Goal: Transaction & Acquisition: Obtain resource

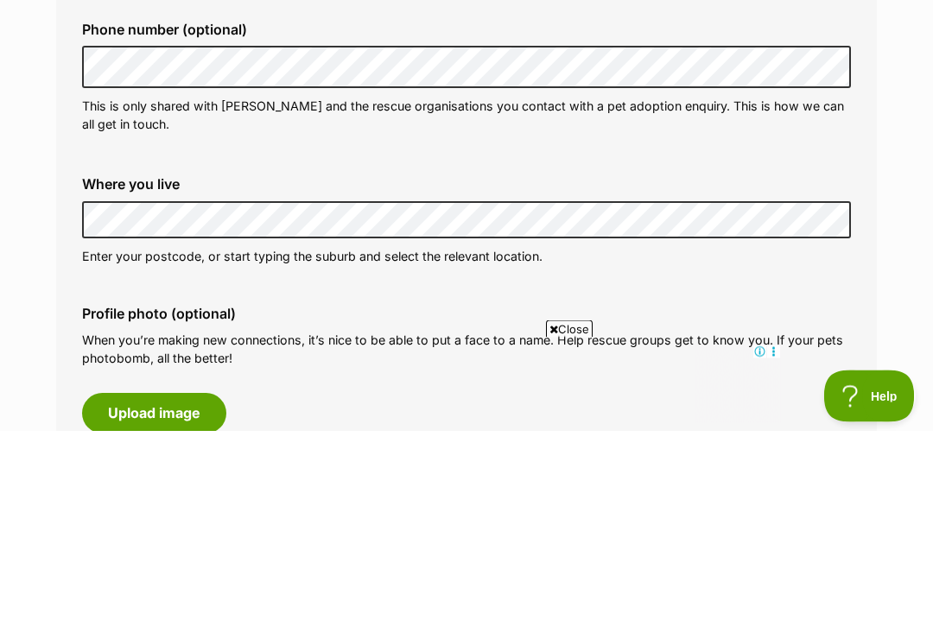
scroll to position [576, 0]
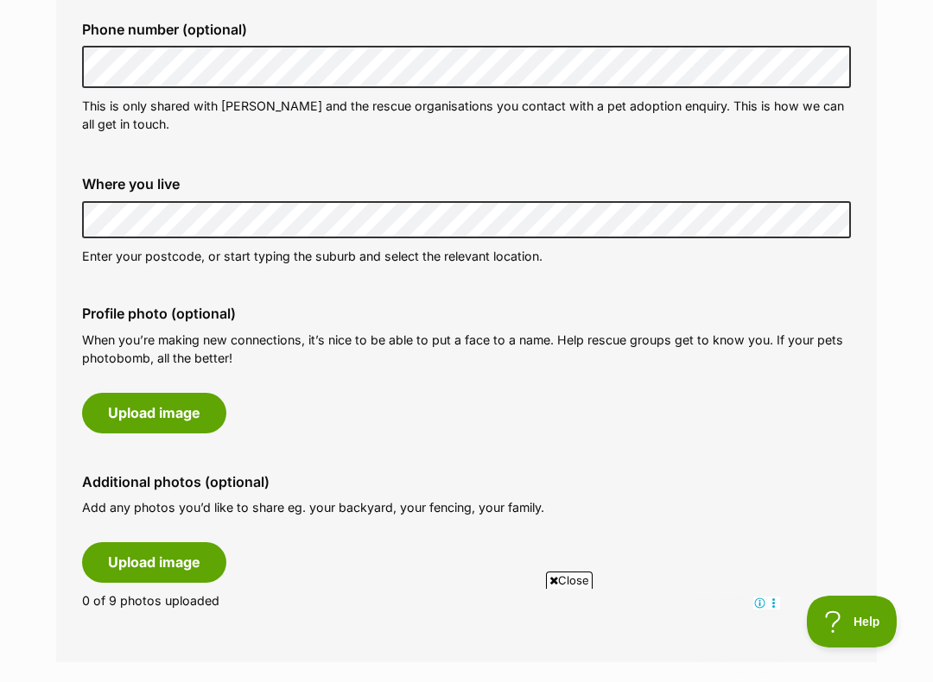
click at [290, 187] on label "Where you live" at bounding box center [466, 184] width 768 height 16
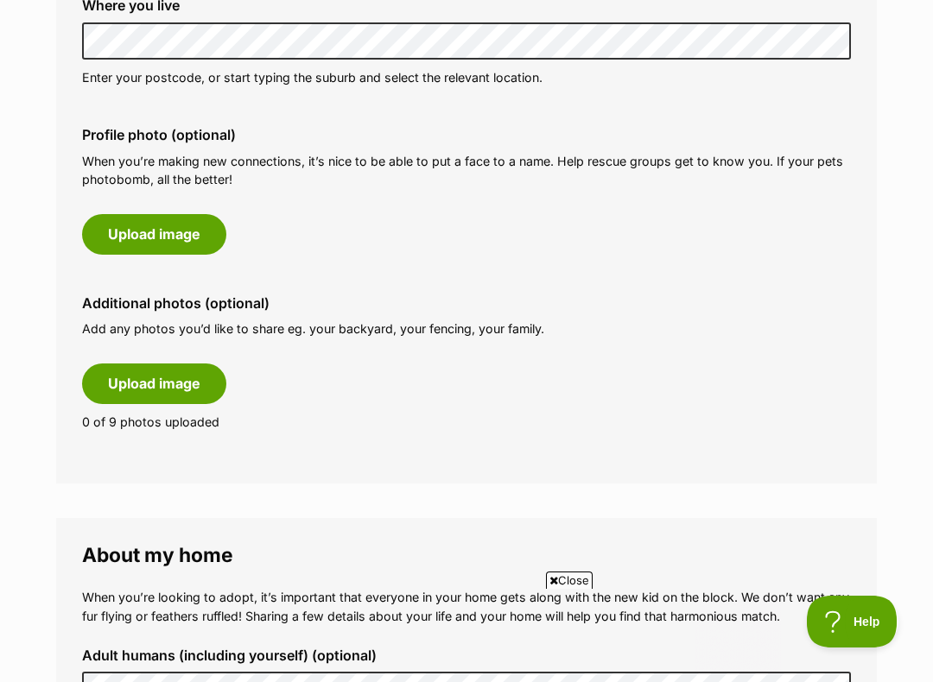
scroll to position [0, 0]
click at [104, 231] on button "Upload image" at bounding box center [154, 234] width 144 height 40
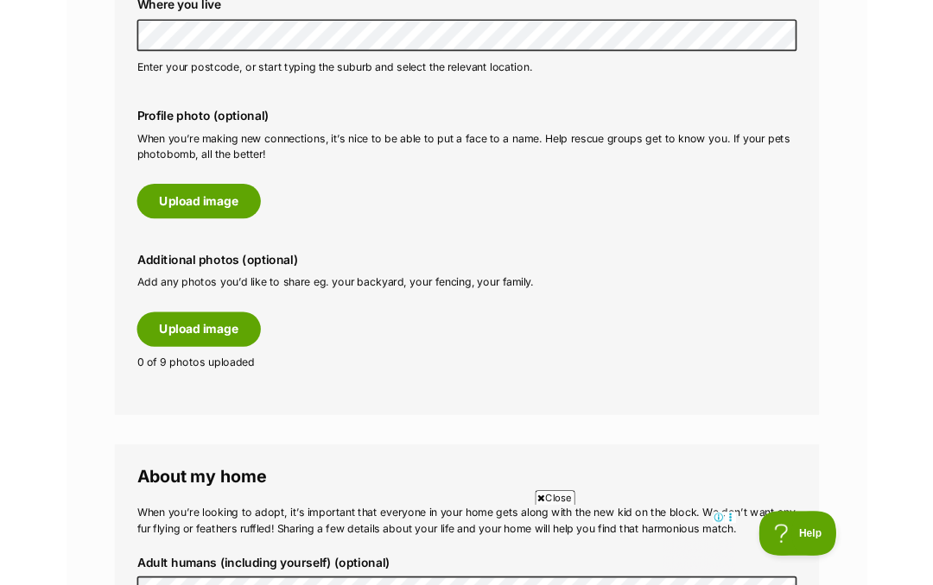
scroll to position [803, 0]
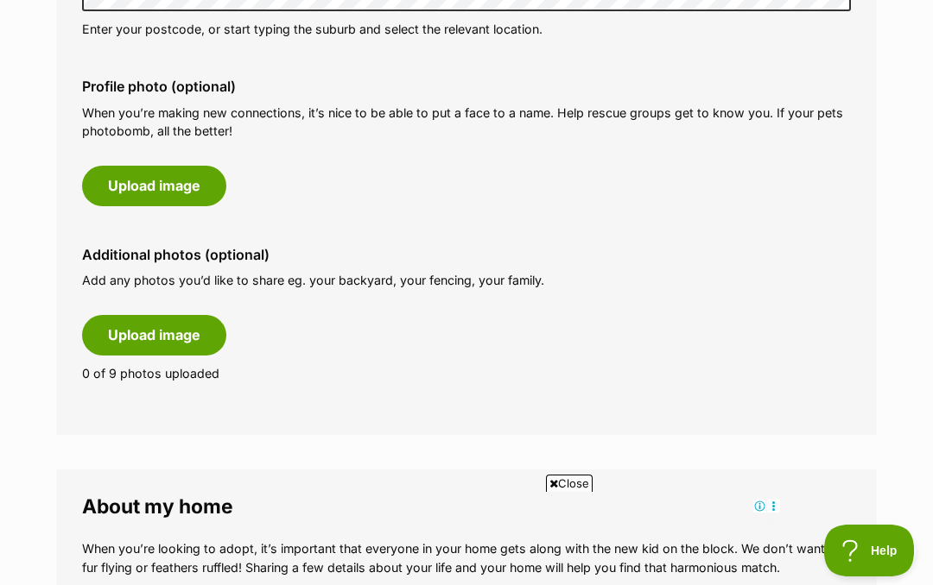
click at [779, 59] on div "Phone number (optional) This is only shared with PetRescue and the rescue organ…" at bounding box center [466, 80] width 768 height 631
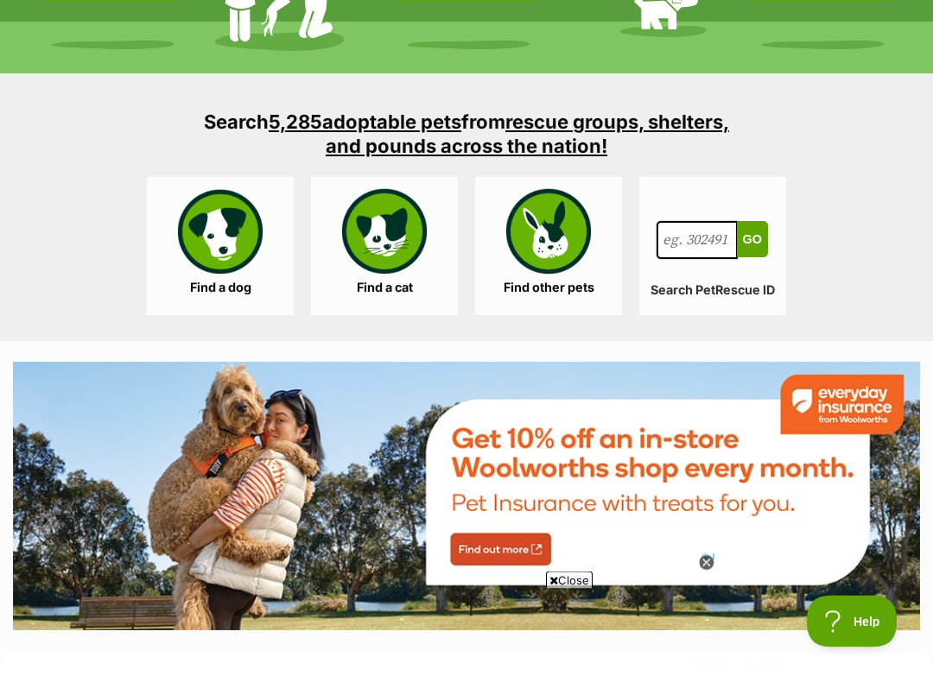
scroll to position [1577, 0]
click at [231, 284] on link "Find a dog" at bounding box center [220, 246] width 147 height 138
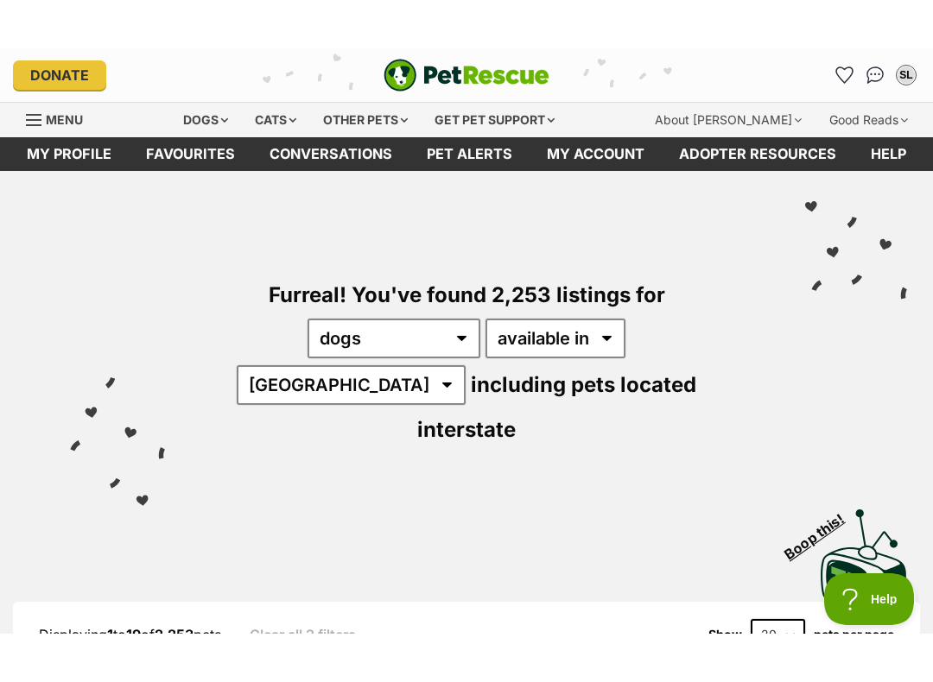
scroll to position [10, 0]
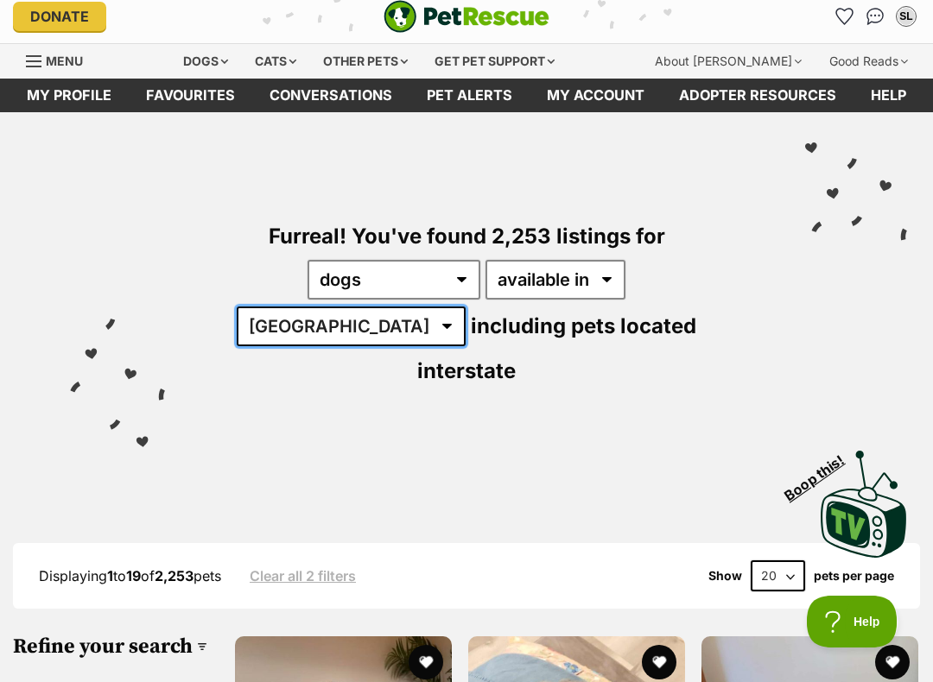
click at [465, 307] on select "Australia ACT NSW NT QLD SA TAS VIC WA" at bounding box center [351, 327] width 229 height 40
select select "NSW"
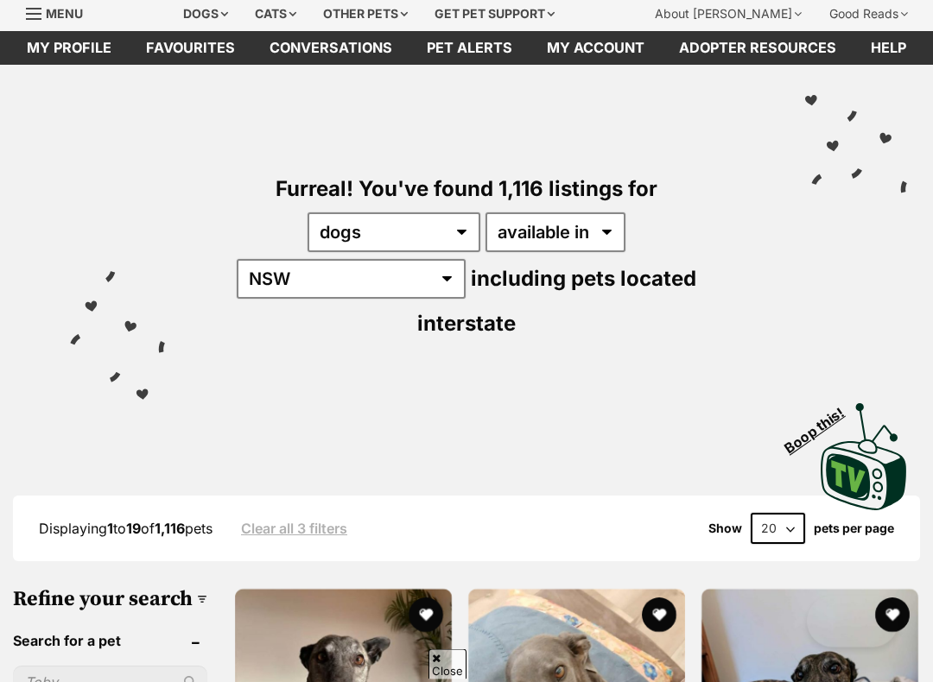
scroll to position [58, 0]
click at [485, 224] on select "available in located in" at bounding box center [555, 232] width 140 height 40
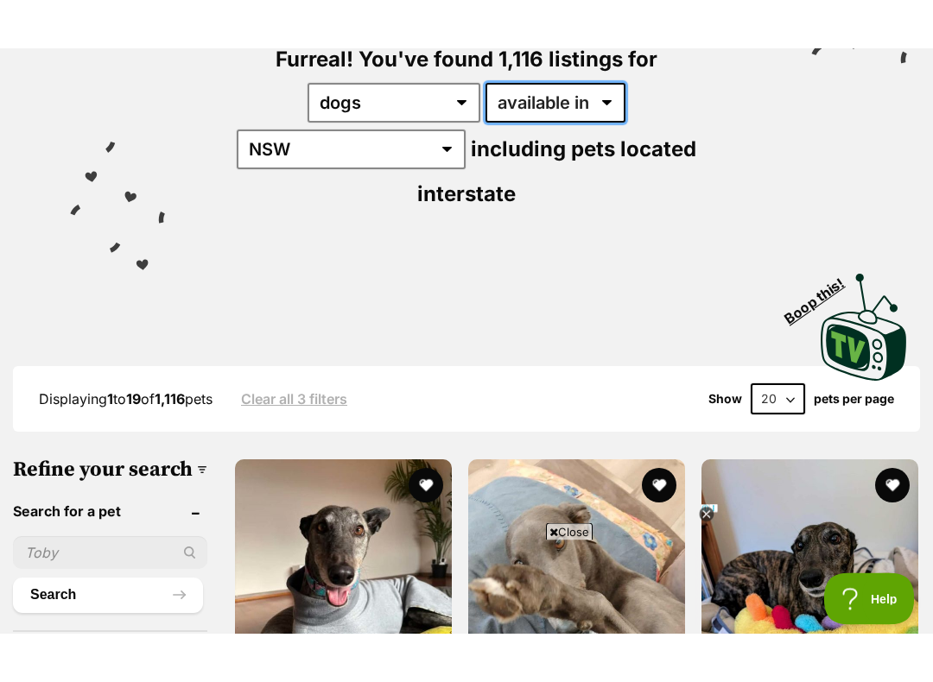
scroll to position [226, 0]
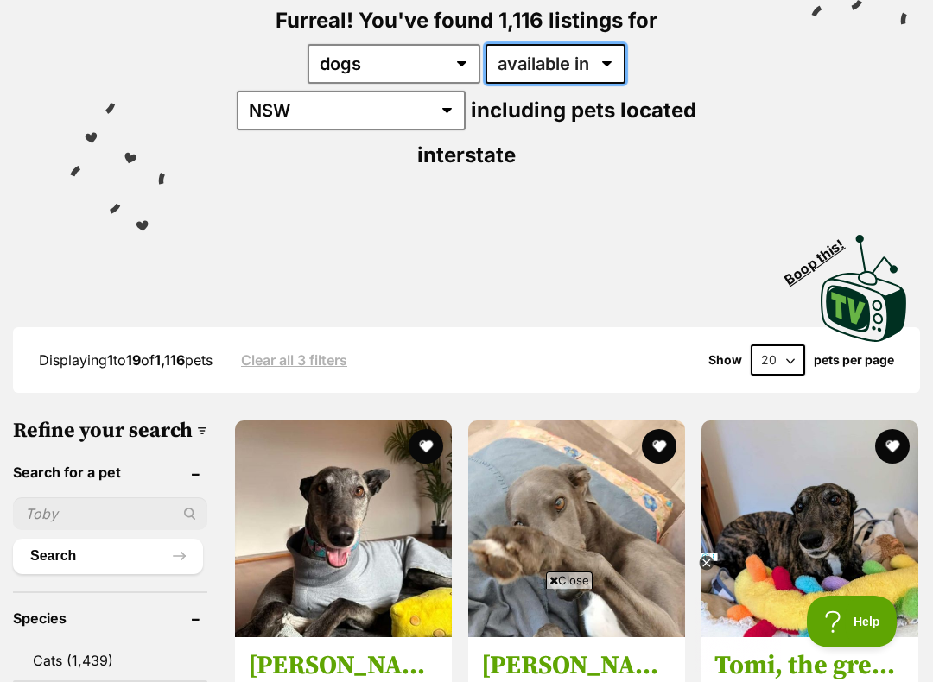
click at [485, 61] on select "available in located in" at bounding box center [555, 64] width 140 height 40
select select "disabled"
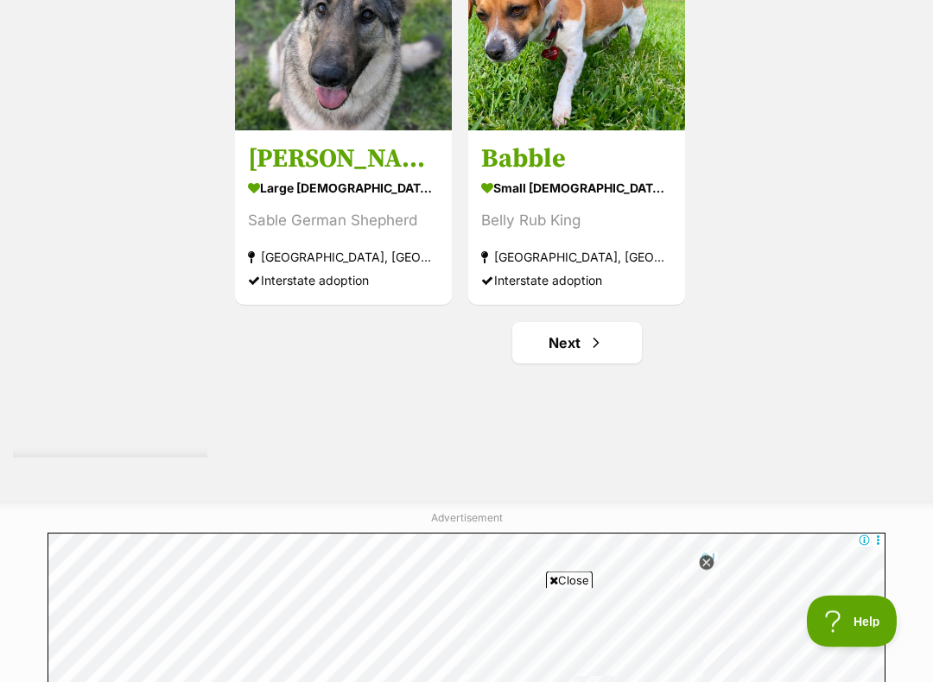
scroll to position [3290, 0]
click at [527, 364] on link "Next" at bounding box center [577, 342] width 130 height 41
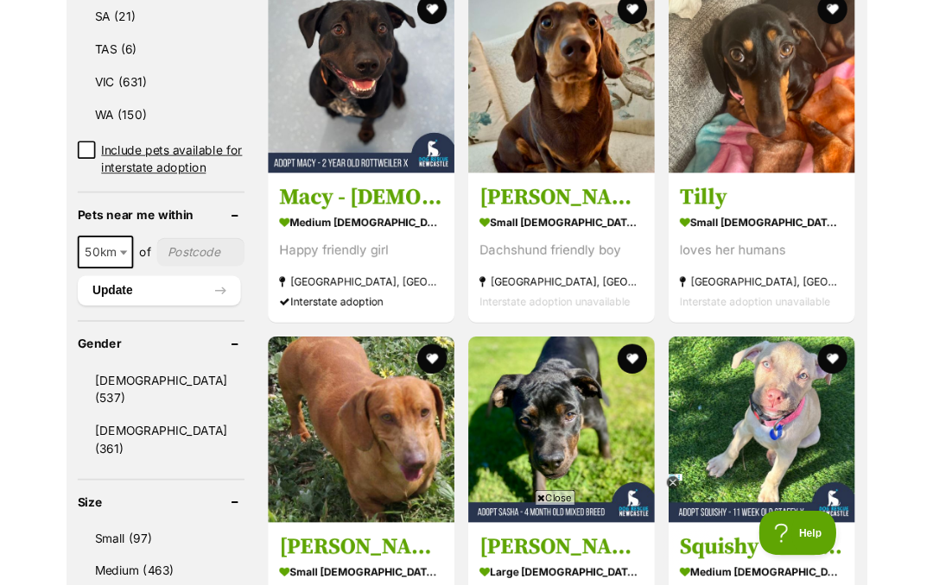
scroll to position [1160, 0]
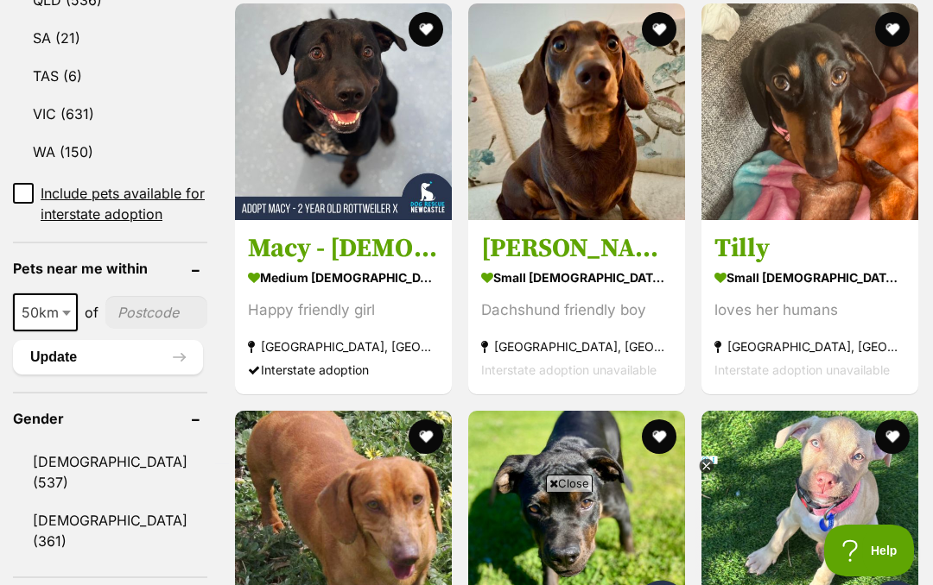
click at [481, 288] on section "small male Dog Dachshund friendly boy Blue Bay, NSW Interstate adoption unavail…" at bounding box center [576, 323] width 191 height 117
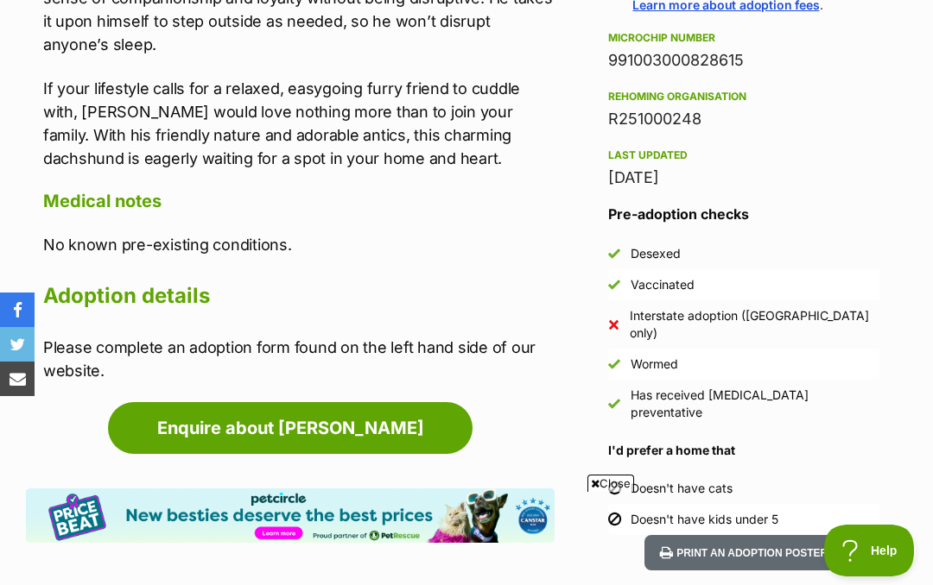
click at [218, 402] on link "Enquire about [PERSON_NAME]" at bounding box center [290, 428] width 364 height 52
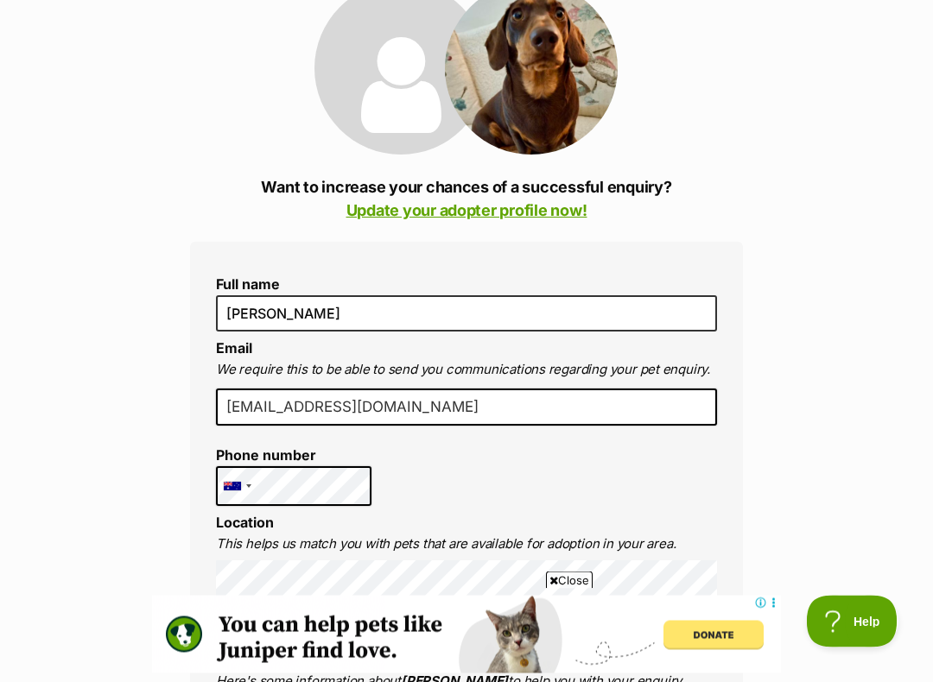
click at [389, 210] on link "Update your adopter profile now!" at bounding box center [466, 211] width 241 height 18
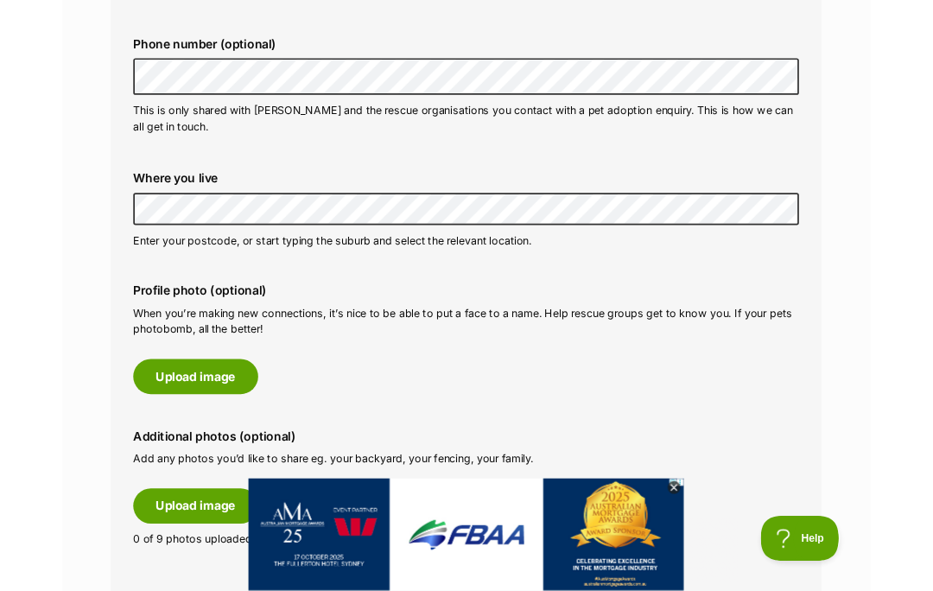
scroll to position [554, 0]
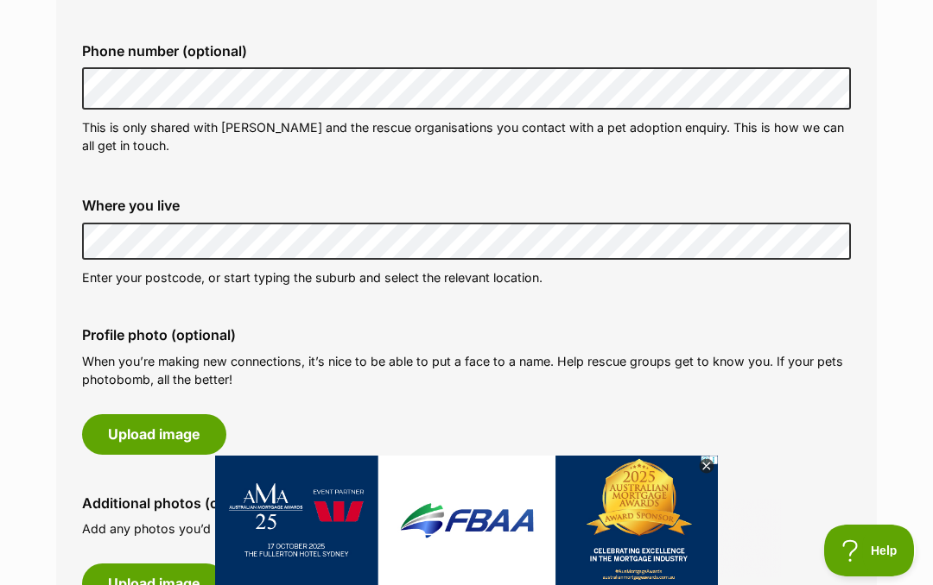
click at [152, 425] on button "Upload image" at bounding box center [154, 434] width 144 height 40
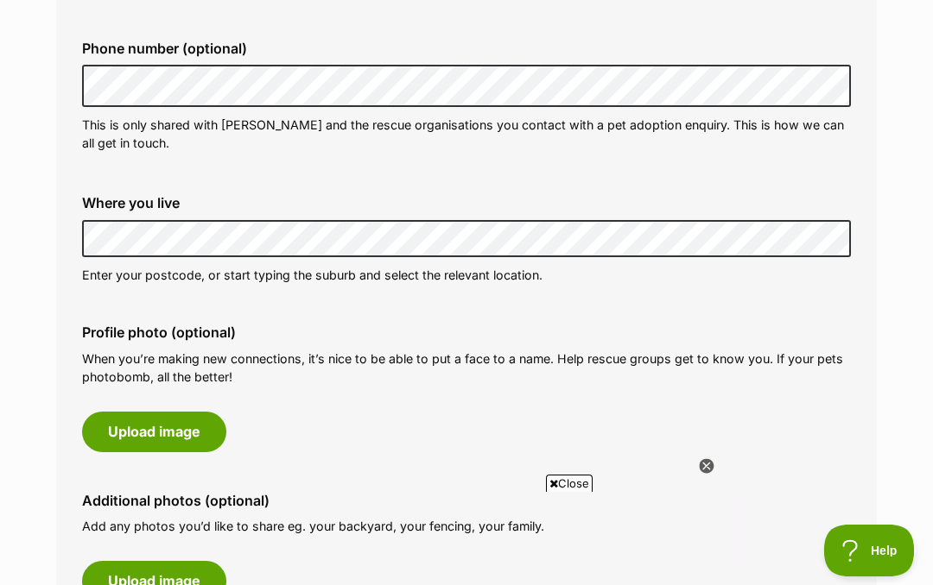
scroll to position [0, 0]
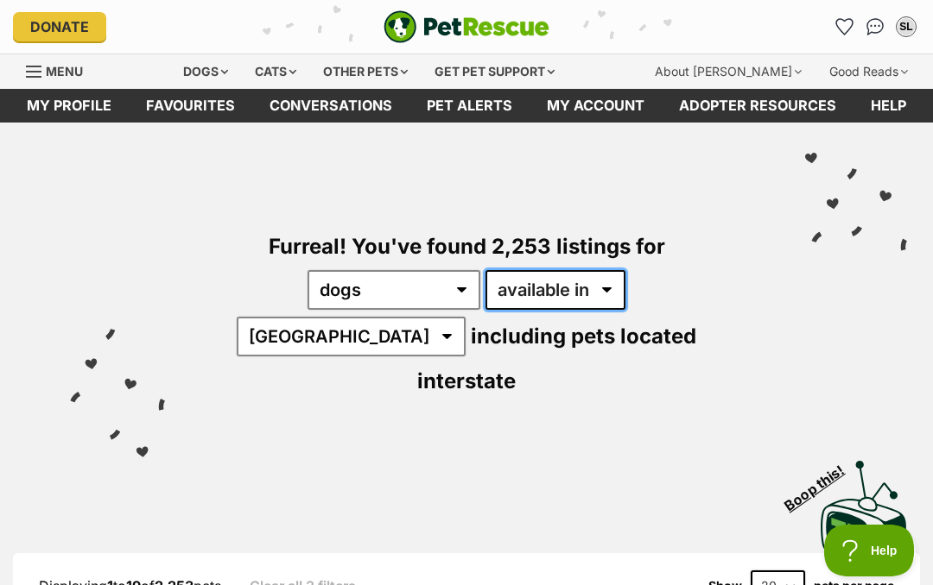
click at [485, 289] on select "available in located in" at bounding box center [555, 290] width 140 height 40
select select "disabled"
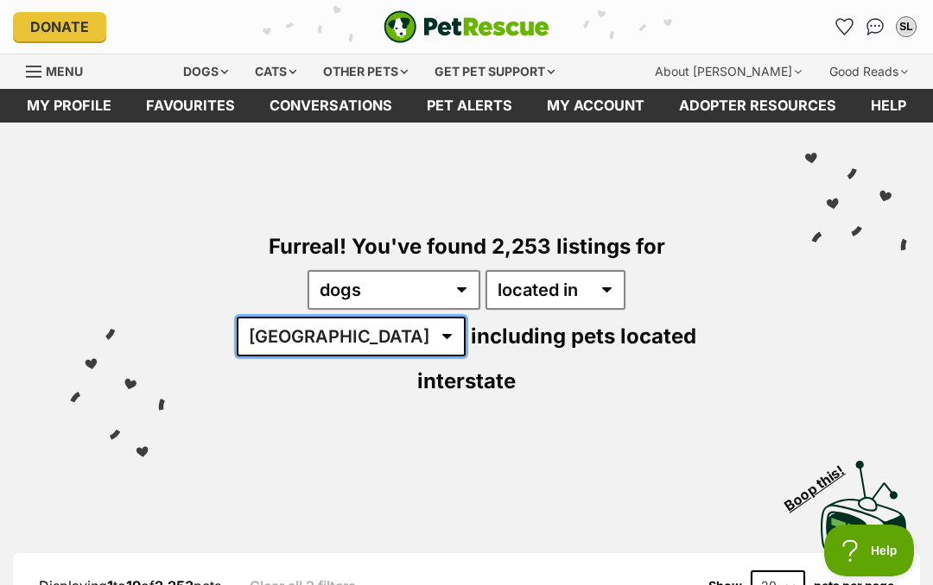
click at [465, 317] on select "Australia ACT NSW NT QLD SA TAS VIC WA" at bounding box center [351, 337] width 229 height 40
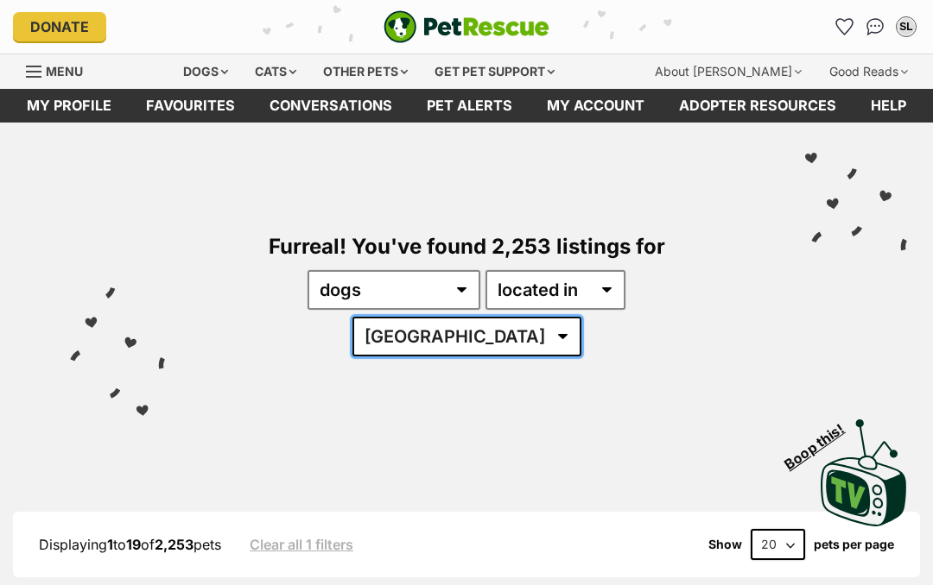
click at [581, 317] on select "[GEOGRAPHIC_DATA] [GEOGRAPHIC_DATA] [GEOGRAPHIC_DATA] [GEOGRAPHIC_DATA] [GEOGRA…" at bounding box center [466, 337] width 229 height 40
select select "NSW"
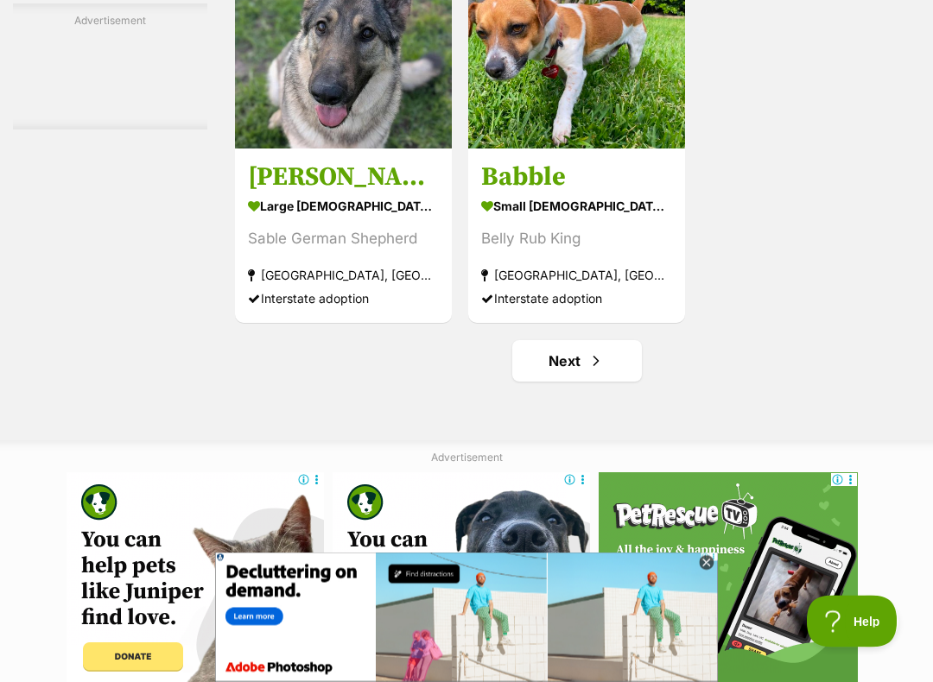
scroll to position [3266, 0]
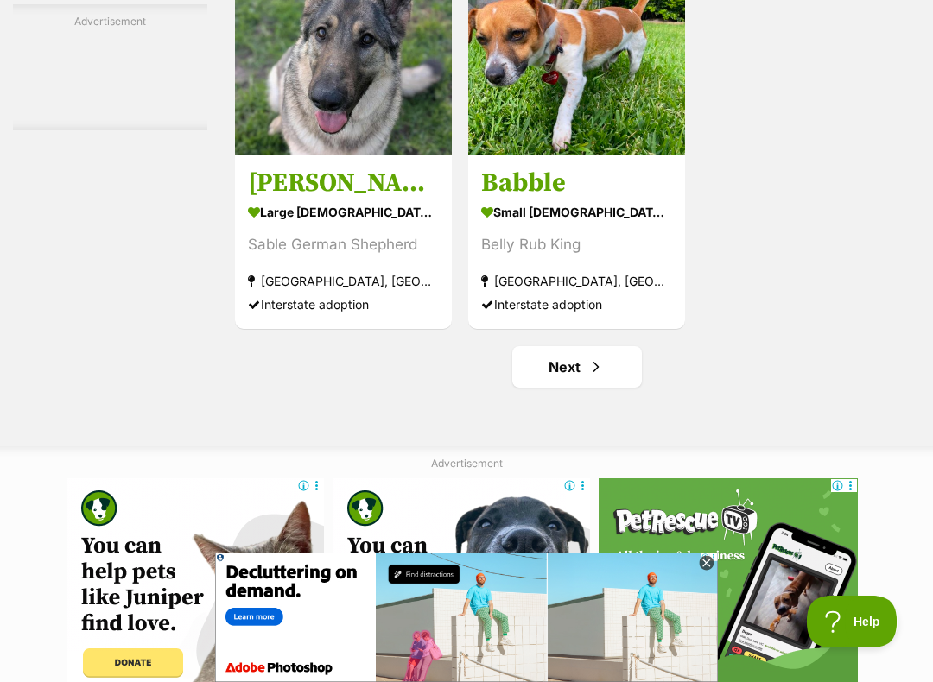
click at [512, 388] on link "Next" at bounding box center [577, 366] width 130 height 41
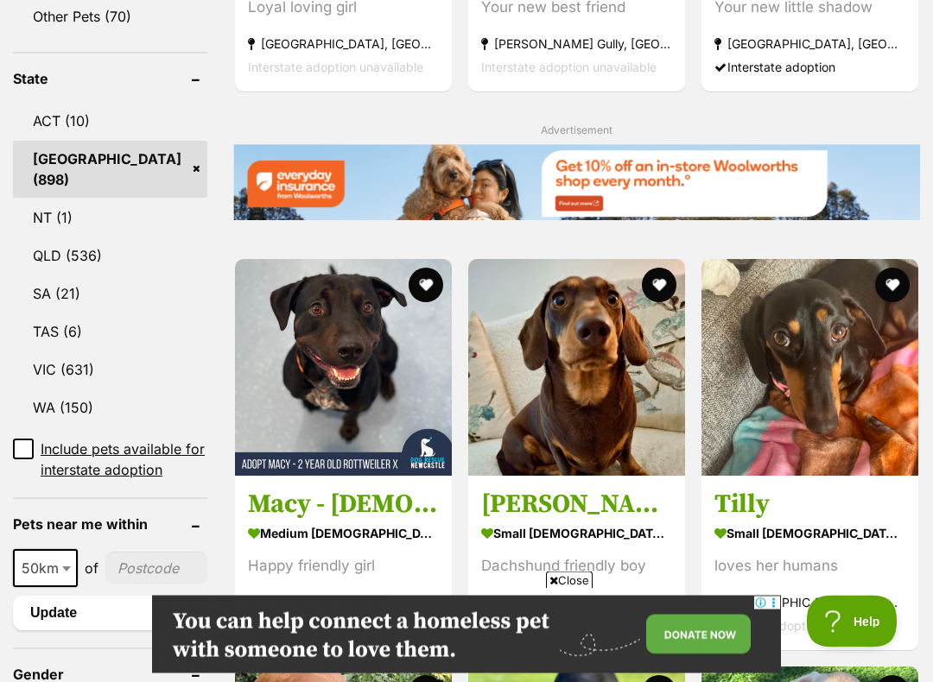
scroll to position [905, 0]
click at [624, 439] on img at bounding box center [576, 367] width 217 height 217
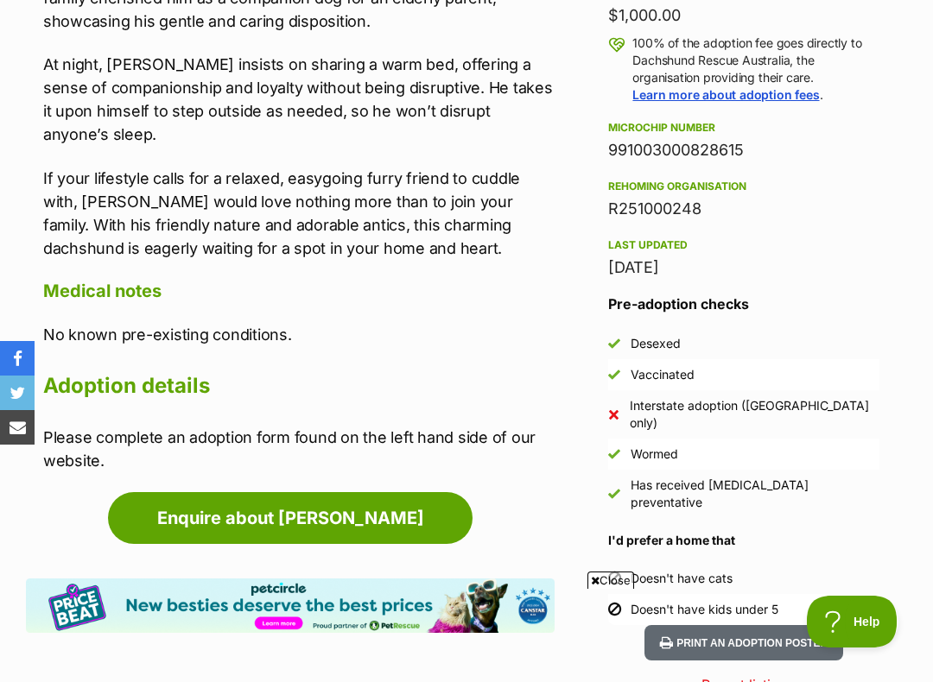
click at [453, 492] on link "Enquire about [PERSON_NAME]" at bounding box center [290, 518] width 364 height 52
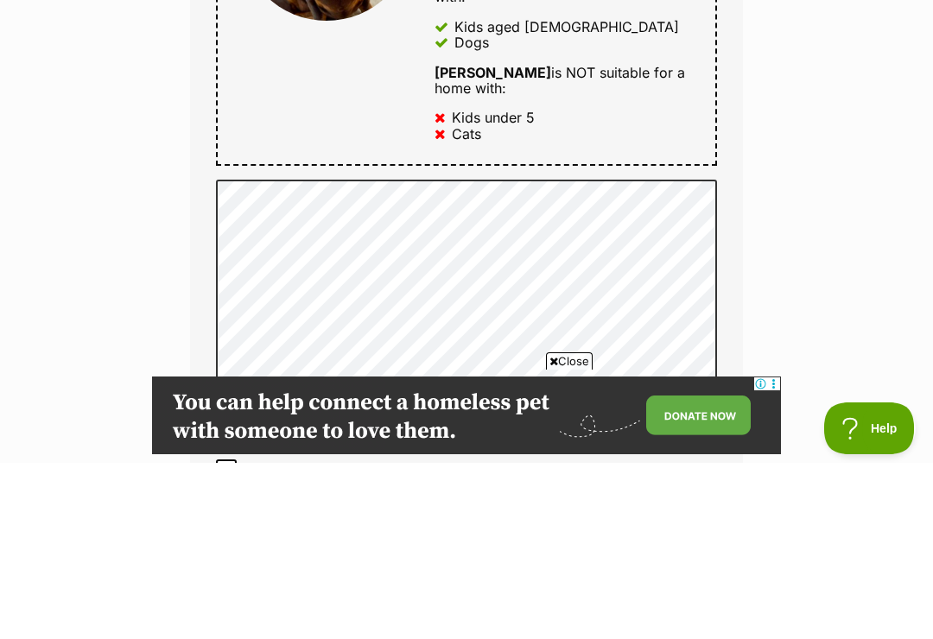
click at [161, 210] on div "Enquire about [PERSON_NAME] Want to increase your chances of a successful enqui…" at bounding box center [466, 245] width 933 height 2061
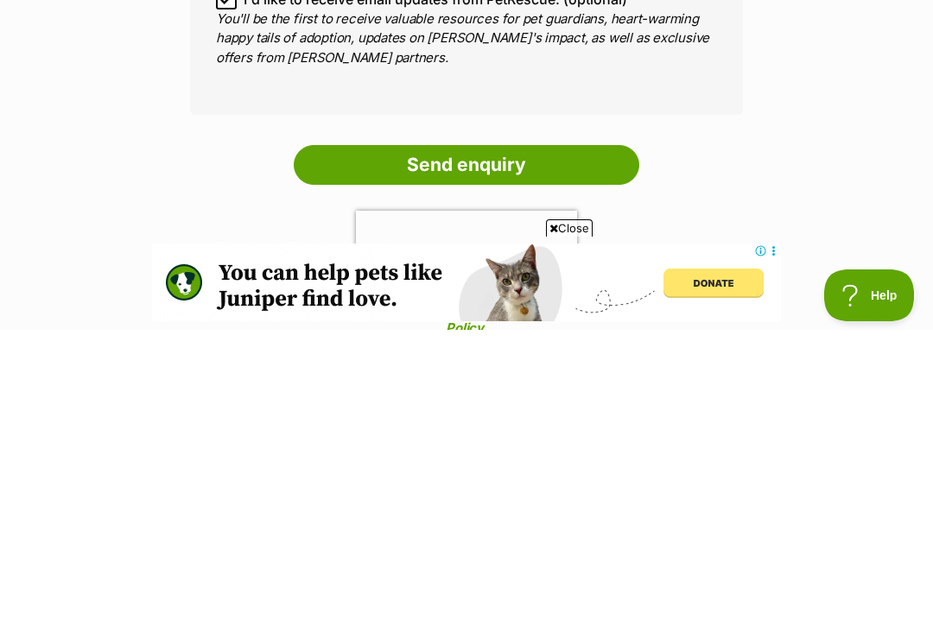
scroll to position [1293, 0]
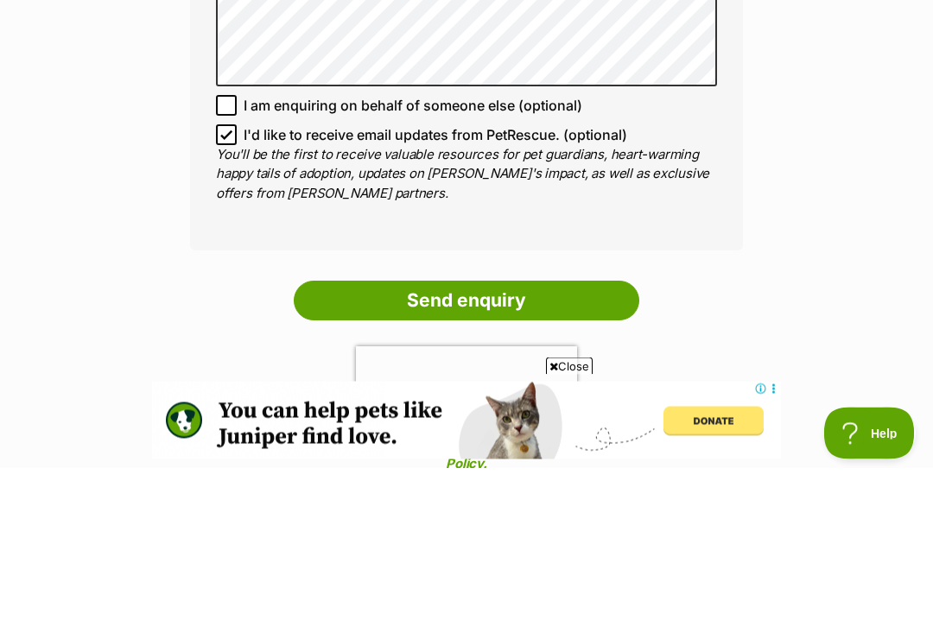
click at [361, 452] on input "Send enquiry" at bounding box center [466, 472] width 345 height 40
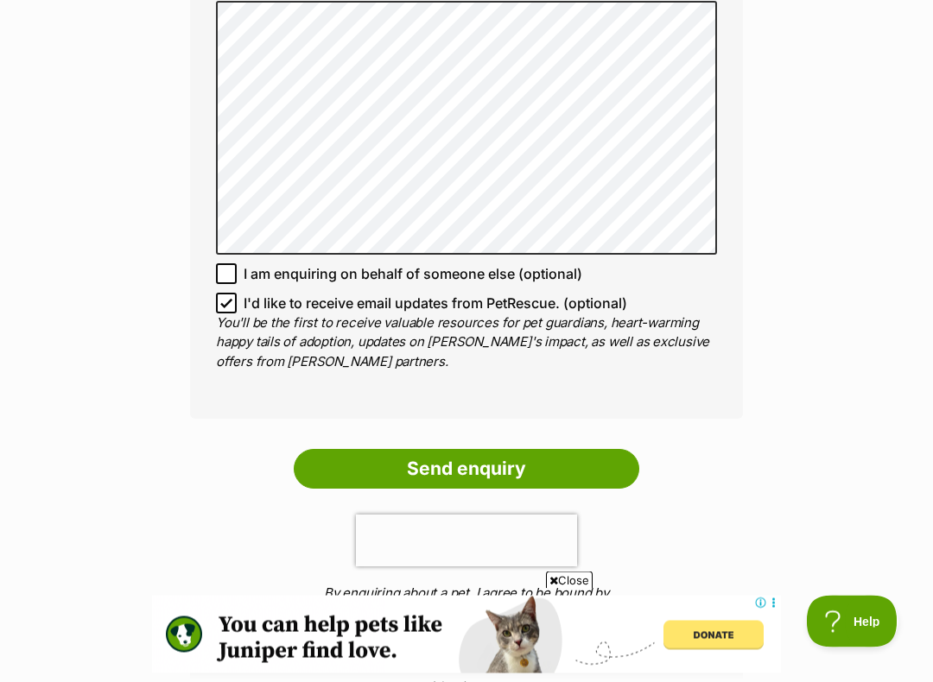
scroll to position [1295, 0]
